Goal: Task Accomplishment & Management: Manage account settings

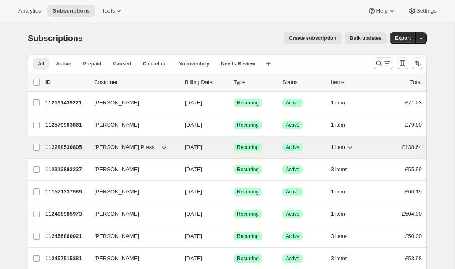
click at [77, 147] on p "112288530805" at bounding box center [66, 147] width 42 height 8
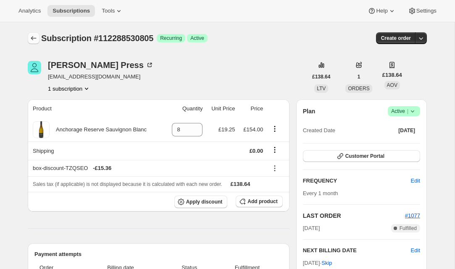
click at [33, 38] on icon "Subscriptions" at bounding box center [33, 38] width 5 height 4
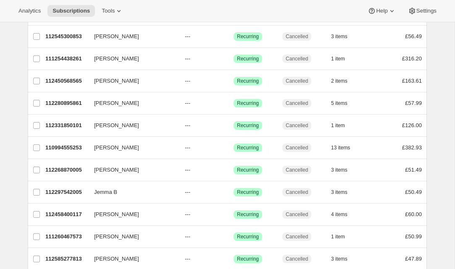
scroll to position [595, 0]
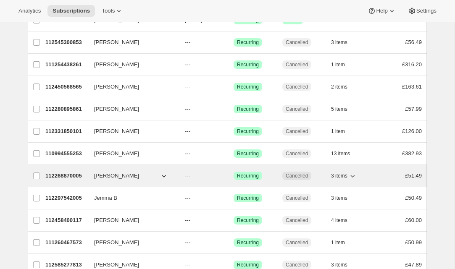
click at [88, 175] on div "112268870005 Lauren Kaye --- Success Recurring Cancelled 3 items £51.49" at bounding box center [233, 176] width 376 height 12
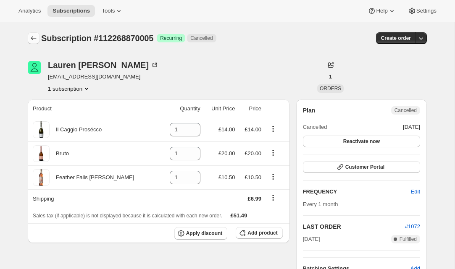
click at [32, 36] on icon "Subscriptions" at bounding box center [33, 38] width 8 height 8
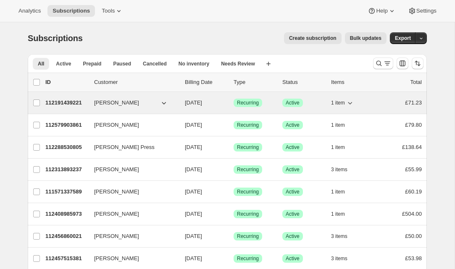
click at [57, 101] on p "112191439221" at bounding box center [66, 103] width 42 height 8
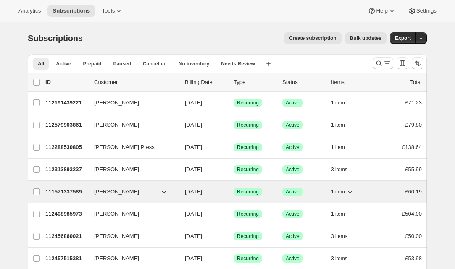
click at [69, 193] on p "111571337589" at bounding box center [66, 192] width 42 height 8
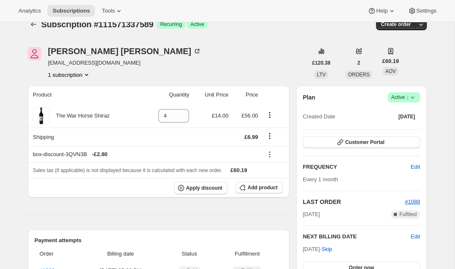
scroll to position [13, 0]
click at [387, 142] on button "Customer Portal" at bounding box center [361, 143] width 117 height 12
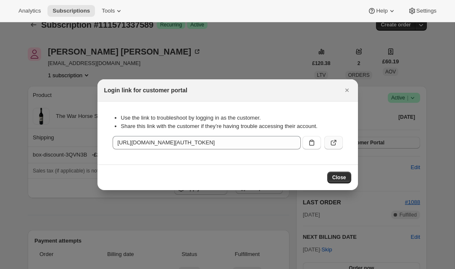
click at [330, 142] on icon ":rc2:" at bounding box center [333, 143] width 8 height 8
click at [347, 87] on icon "Close" at bounding box center [347, 90] width 8 height 8
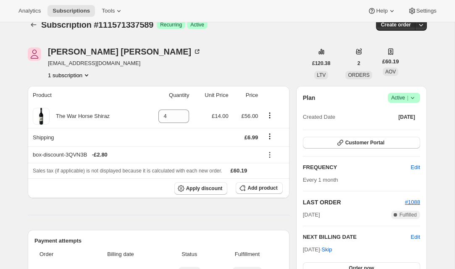
scroll to position [0, 0]
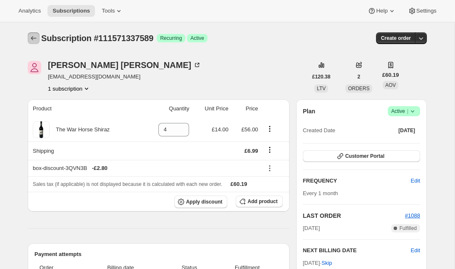
click at [33, 37] on icon "Subscriptions" at bounding box center [33, 38] width 8 height 8
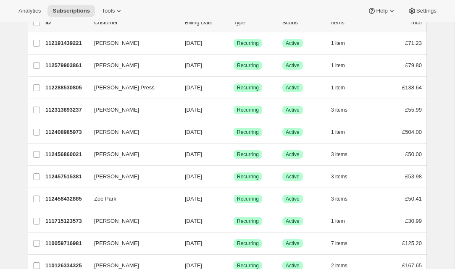
scroll to position [63, 0]
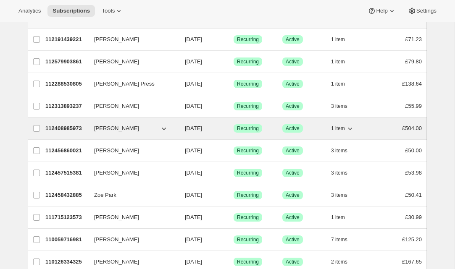
click at [63, 128] on p "112408985973" at bounding box center [66, 128] width 42 height 8
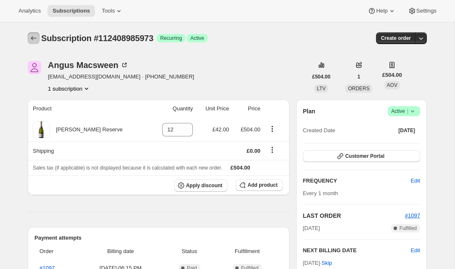
drag, startPoint x: 33, startPoint y: 36, endPoint x: 37, endPoint y: 39, distance: 4.8
click at [33, 37] on icon "Subscriptions" at bounding box center [33, 38] width 8 height 8
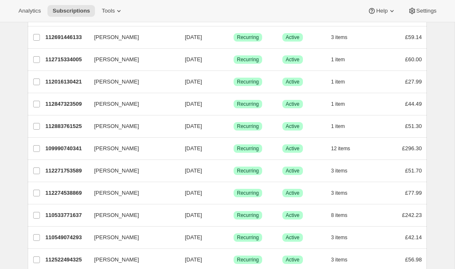
scroll to position [311, 0]
